Goal: Go to known website: Access a specific website the user already knows

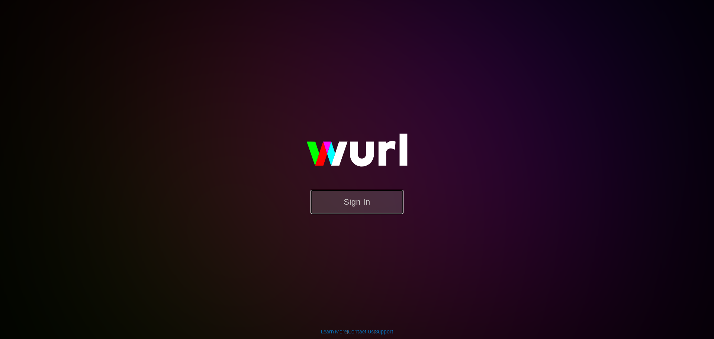
click at [351, 202] on button "Sign In" at bounding box center [357, 202] width 93 height 24
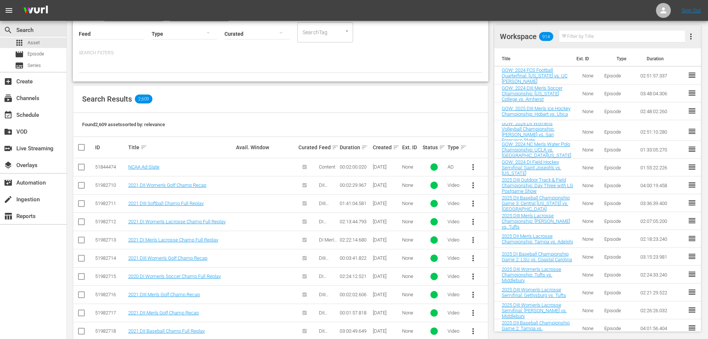
scroll to position [260, 0]
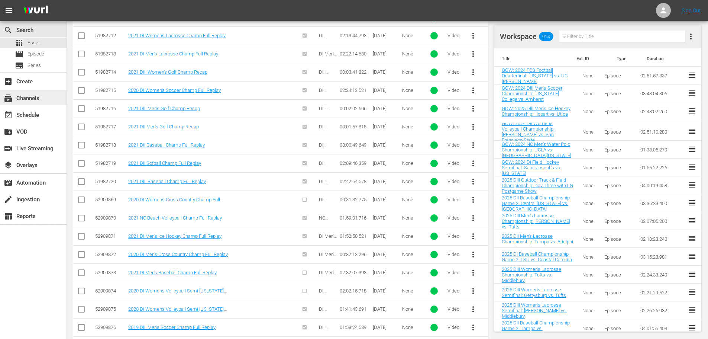
click at [45, 98] on div "subscriptions Channels" at bounding box center [33, 97] width 67 height 15
